Goal: Transaction & Acquisition: Purchase product/service

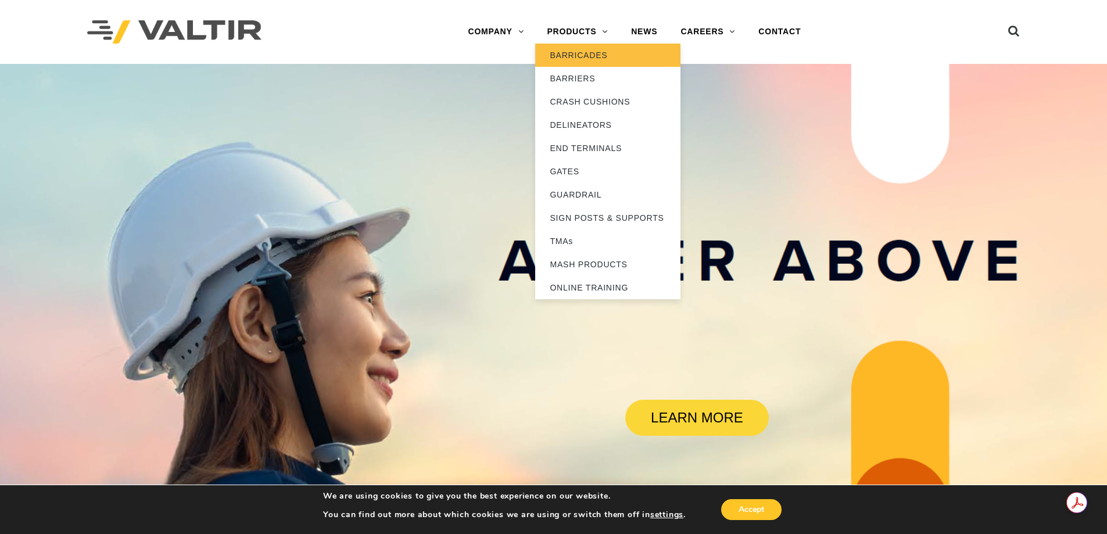
click at [589, 54] on link "BARRICADES" at bounding box center [607, 55] width 145 height 23
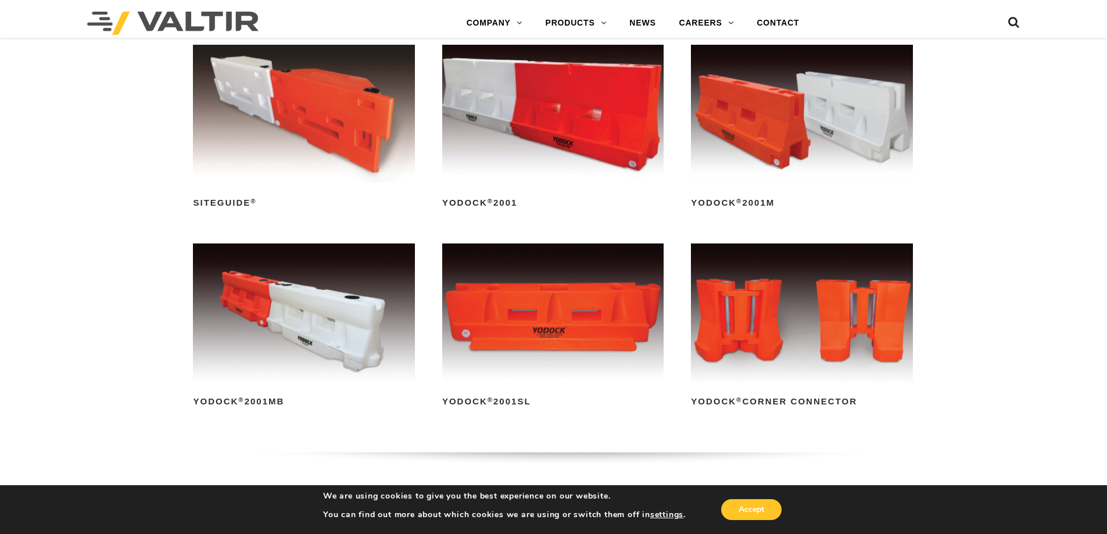
scroll to position [581, 0]
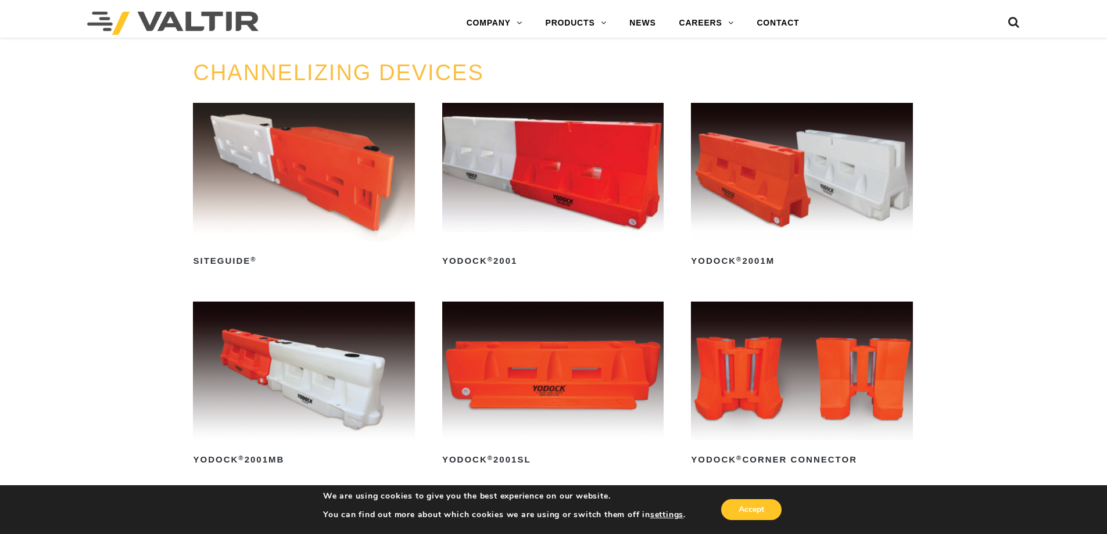
click at [559, 159] on img at bounding box center [552, 172] width 221 height 138
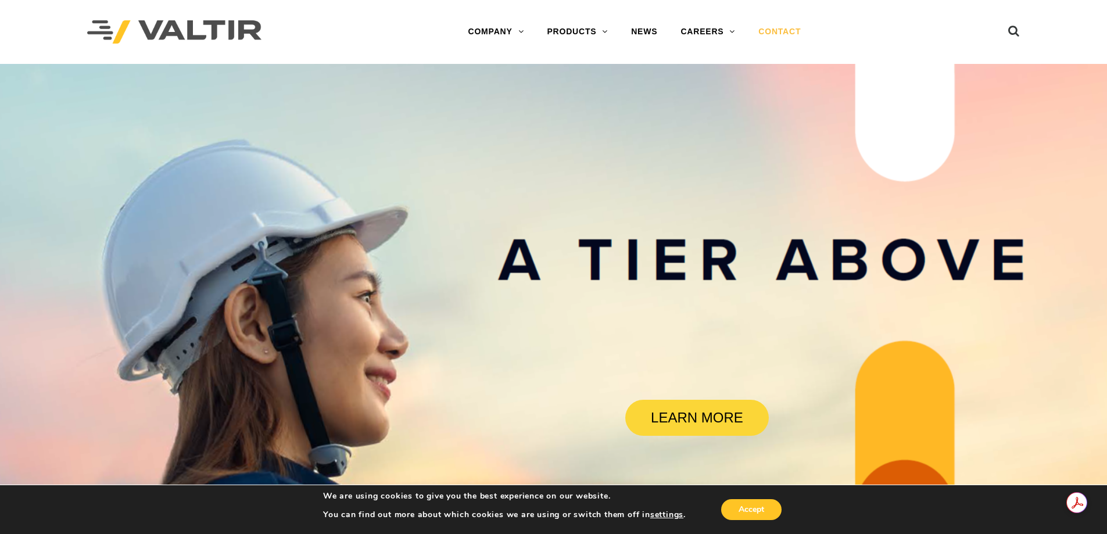
click at [788, 28] on link "CONTACT" at bounding box center [780, 31] width 66 height 23
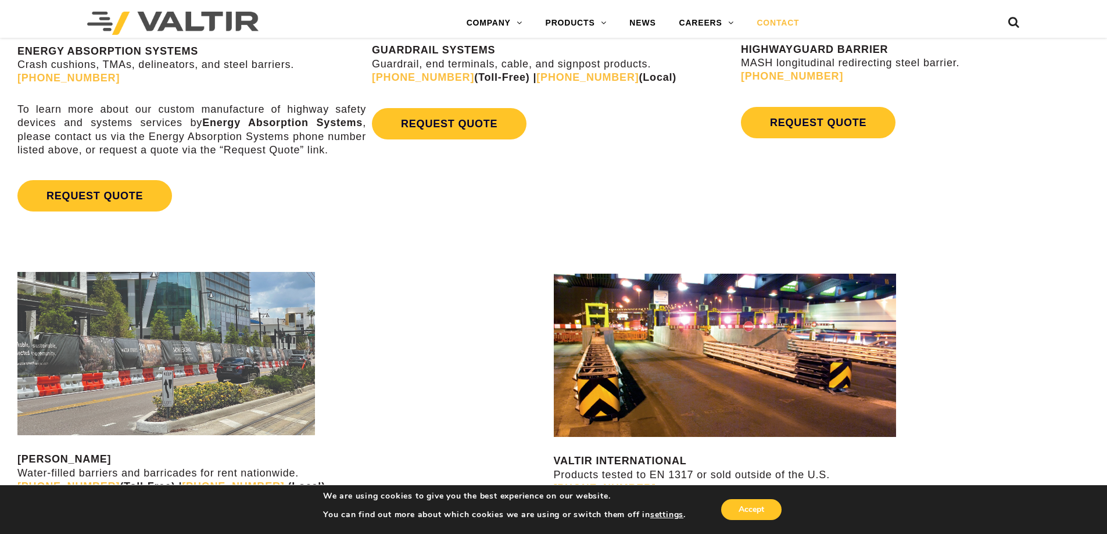
scroll to position [1104, 0]
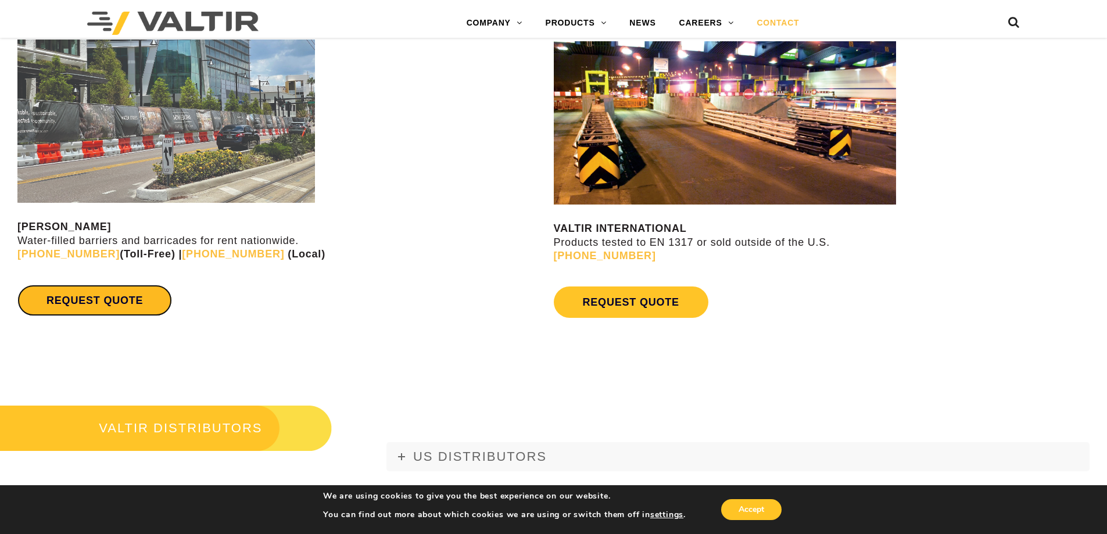
click at [113, 294] on link "REQUEST QUOTE" at bounding box center [94, 300] width 155 height 31
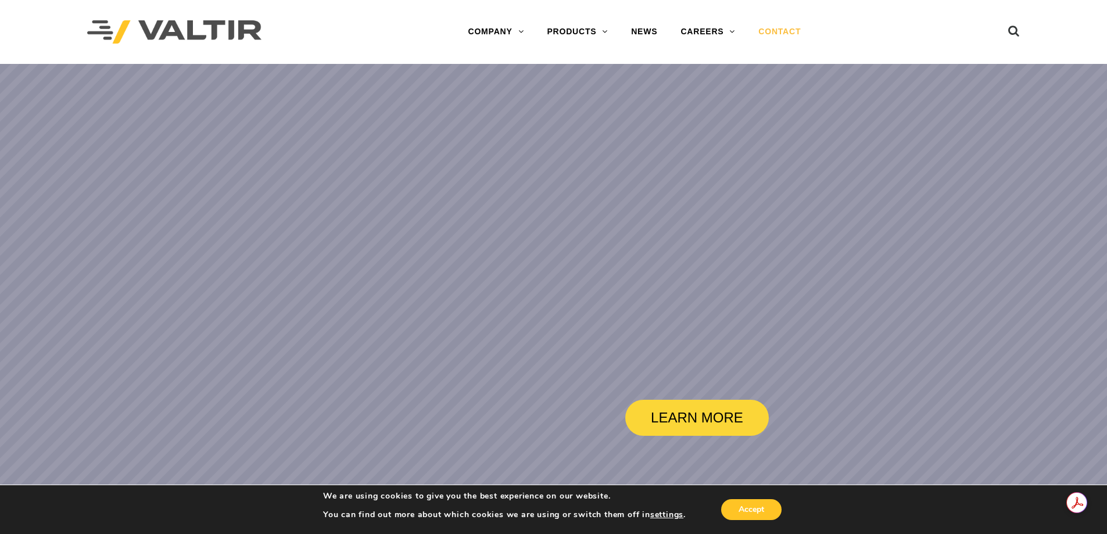
click at [789, 36] on link "CONTACT" at bounding box center [780, 31] width 66 height 23
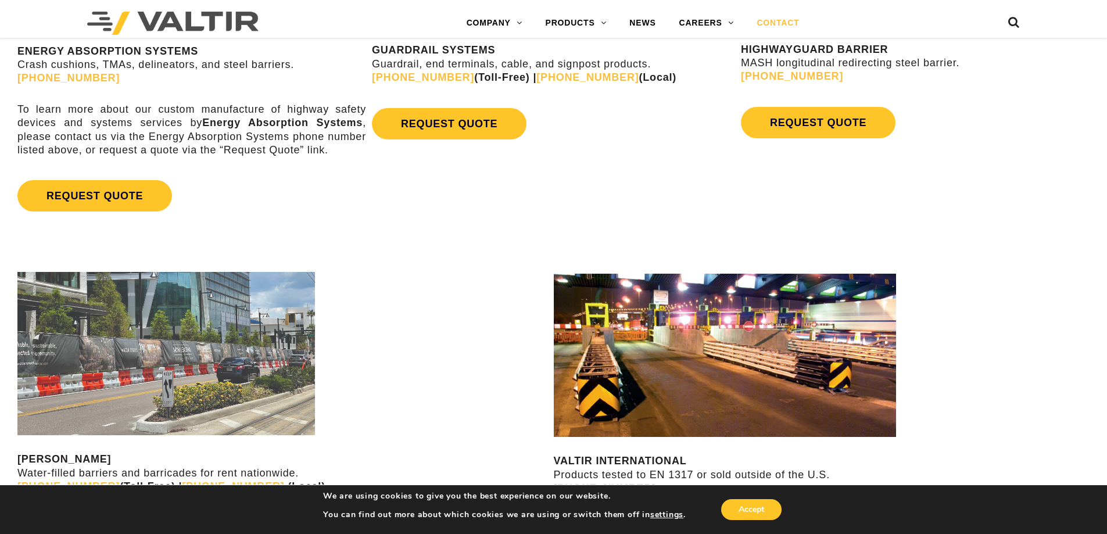
scroll to position [988, 0]
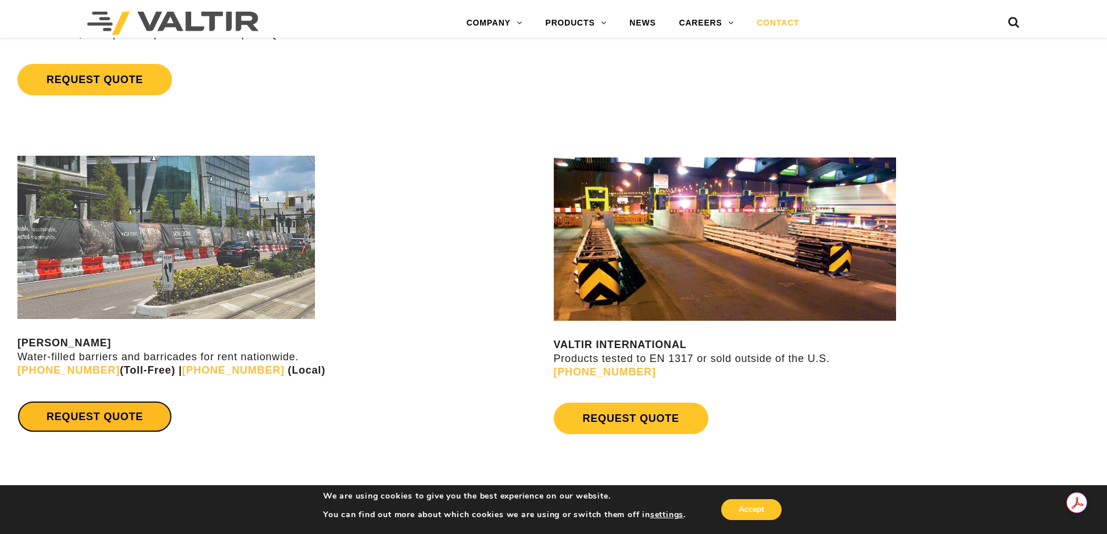
click at [141, 417] on link "REQUEST QUOTE" at bounding box center [94, 416] width 155 height 31
